Goal: Find specific page/section: Find specific page/section

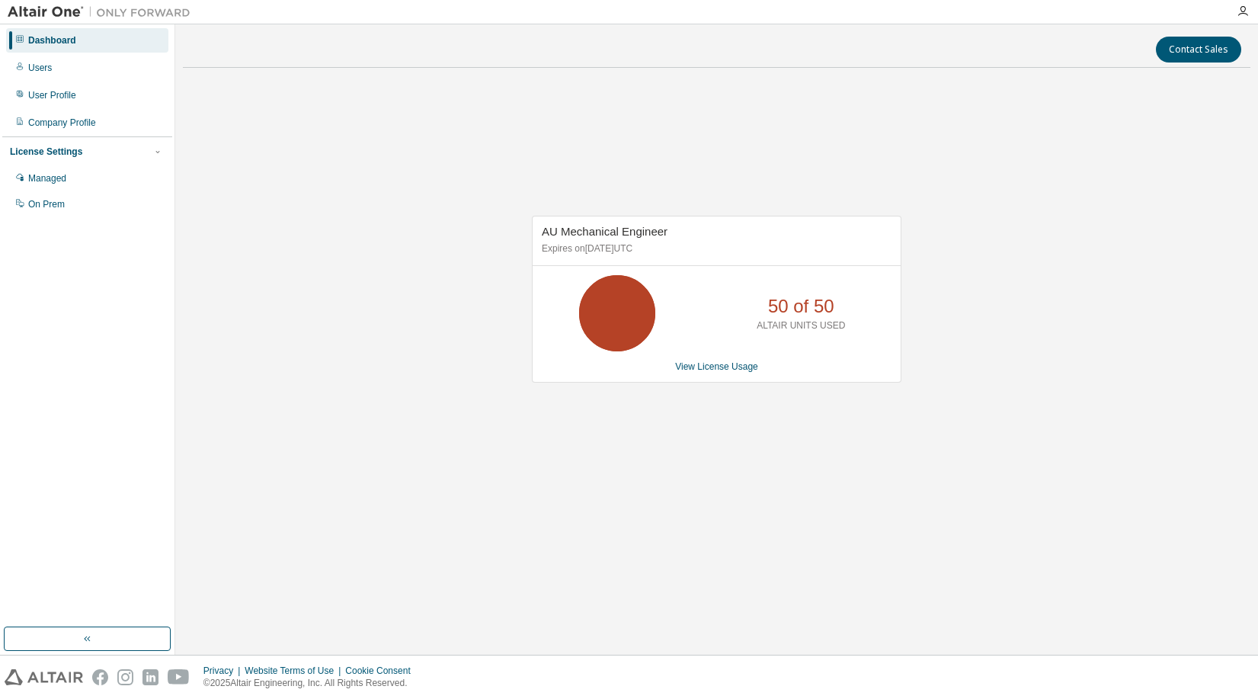
click at [497, 384] on div "AU Mechanical Engineer Expires on [DATE] UTC 50 of 50 ALTAIR UNITS USED View Li…" at bounding box center [717, 307] width 1068 height 454
click at [457, 443] on div "AU Mechanical Engineer Expires on [DATE] UTC 50 of 50 ALTAIR UNITS USED View Li…" at bounding box center [717, 307] width 1068 height 454
